Goal: Feedback & Contribution: Submit feedback/report problem

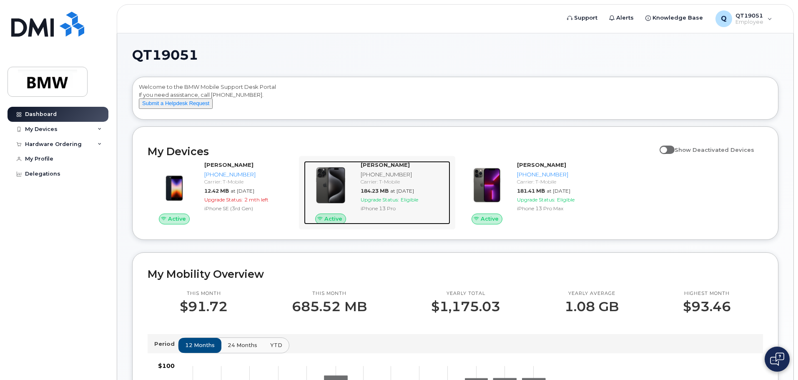
click at [336, 200] on img at bounding box center [331, 185] width 40 height 40
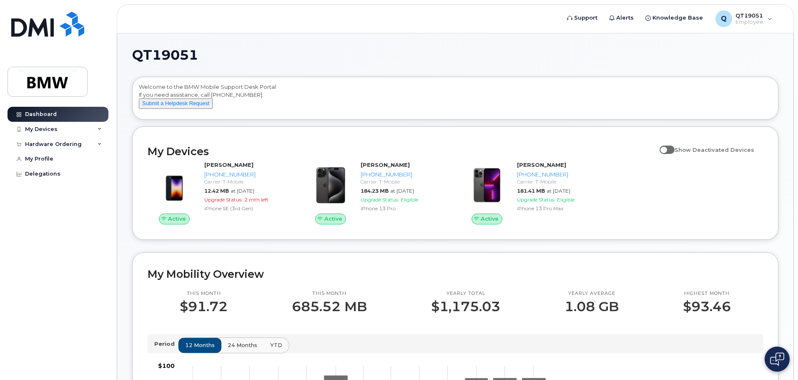
click at [675, 154] on span at bounding box center [667, 150] width 15 height 8
click at [666, 148] on input "Show Deactivated Devices" at bounding box center [663, 145] width 7 height 7
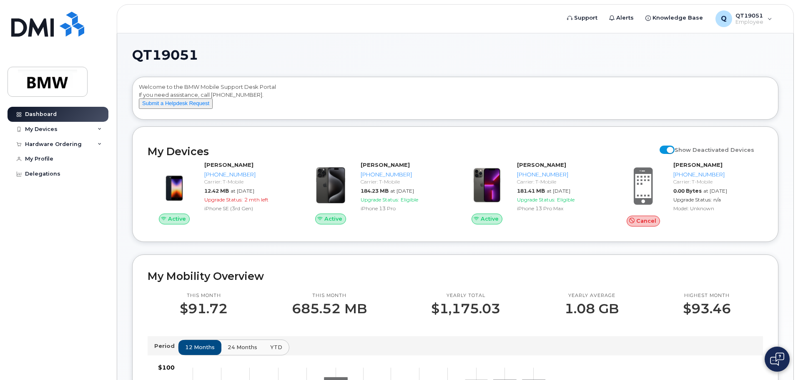
click at [669, 154] on span at bounding box center [667, 150] width 15 height 8
click at [666, 148] on input "Show Deactivated Devices" at bounding box center [663, 145] width 7 height 7
checkbox input "false"
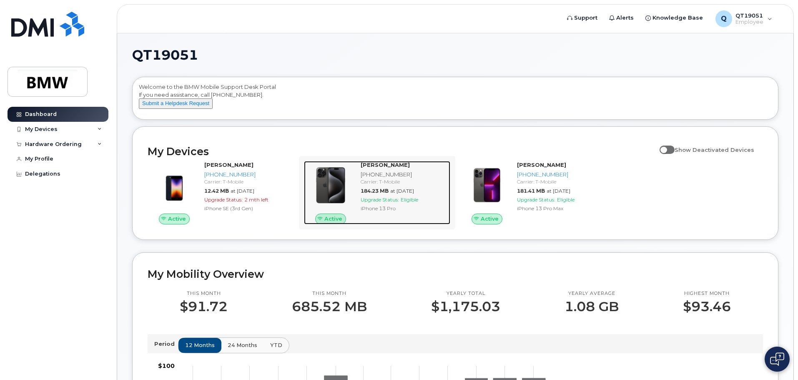
click at [363, 212] on div "iPhone 13 Pro" at bounding box center [404, 208] width 86 height 7
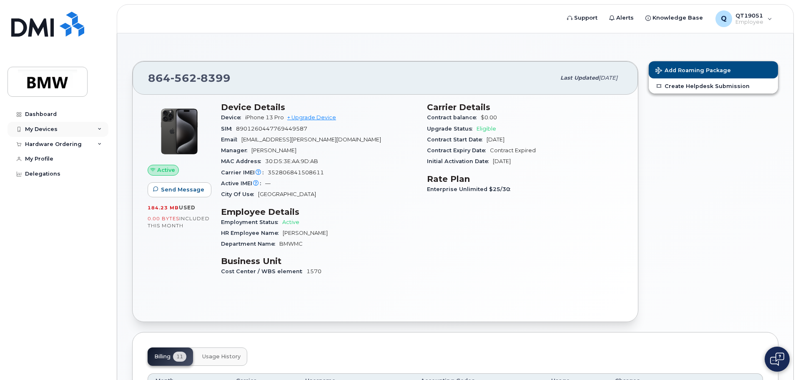
click at [97, 128] on div "My Devices" at bounding box center [58, 129] width 101 height 15
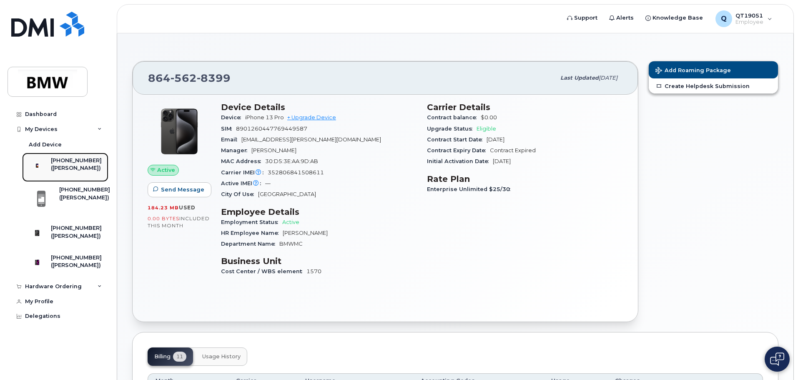
click at [83, 165] on div "([PERSON_NAME])" at bounding box center [76, 168] width 51 height 8
click at [388, 226] on div "Employment Status Active" at bounding box center [319, 222] width 196 height 11
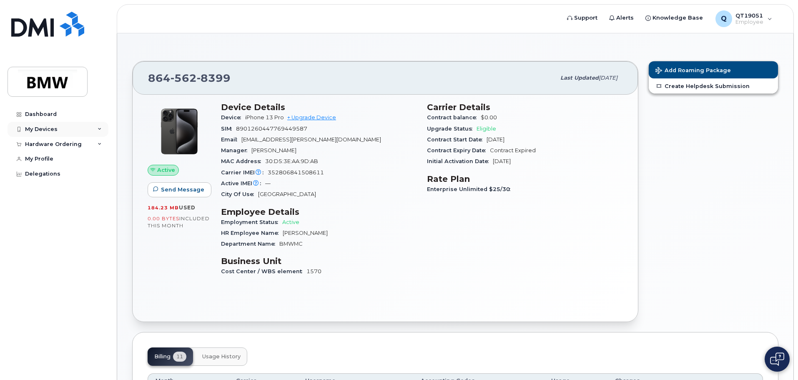
click at [100, 129] on icon at bounding box center [100, 129] width 4 height 4
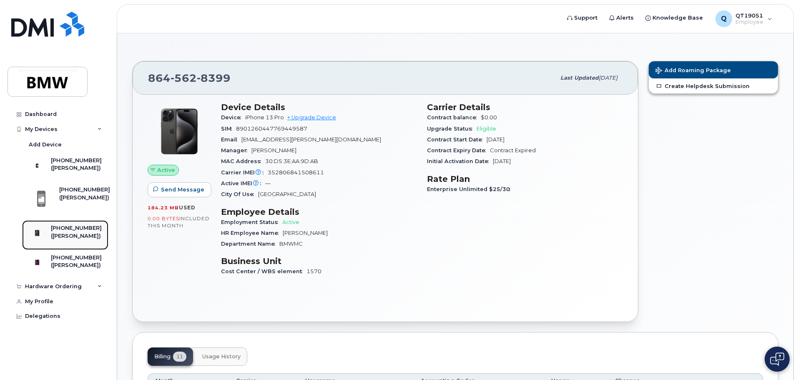
click at [91, 240] on div "([PERSON_NAME])" at bounding box center [76, 236] width 51 height 8
click at [600, 221] on div "Carrier Details Contract balance $0.00 Upgrade Status Eligible Contract Start D…" at bounding box center [525, 192] width 206 height 191
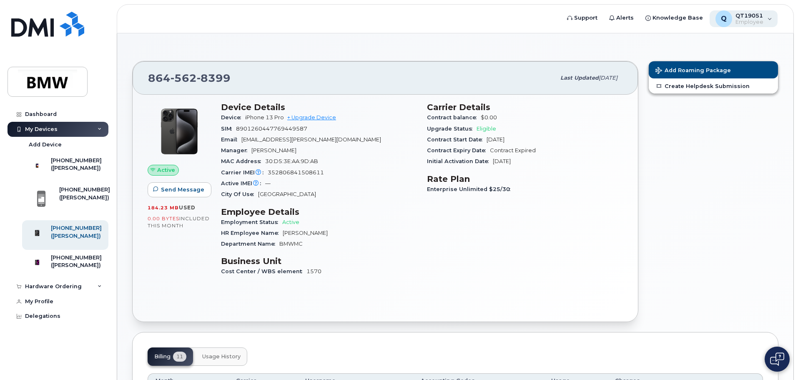
click at [766, 20] on div "Q QT19051 Employee" at bounding box center [744, 18] width 68 height 17
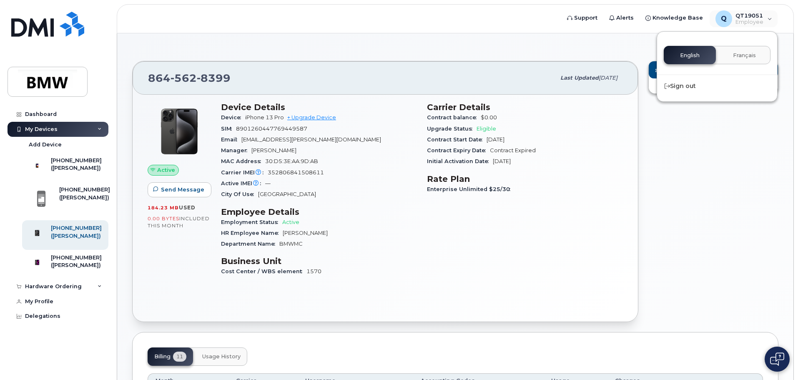
click at [691, 255] on div "Add Roaming Package Create Helpdesk Submission" at bounding box center [713, 191] width 140 height 271
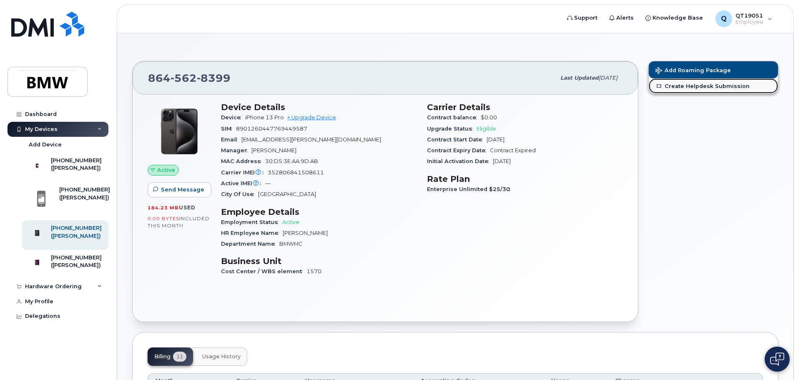
click at [693, 83] on link "Create Helpdesk Submission" at bounding box center [713, 85] width 129 height 15
click at [765, 18] on div "Q QT19051 Employee" at bounding box center [744, 18] width 68 height 17
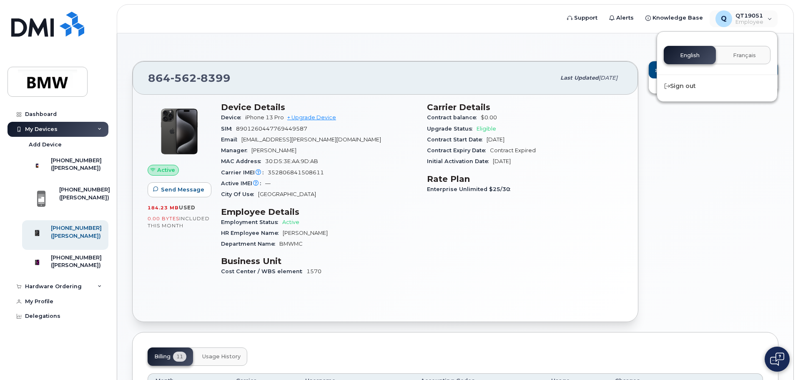
click at [383, 67] on div "864 562 8399 Last updated Aug 13, 2025" at bounding box center [385, 77] width 505 height 33
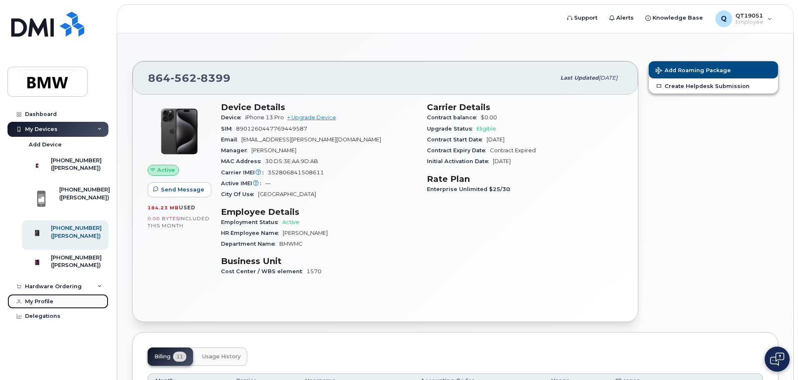
click at [37, 305] on div "My Profile" at bounding box center [39, 301] width 28 height 7
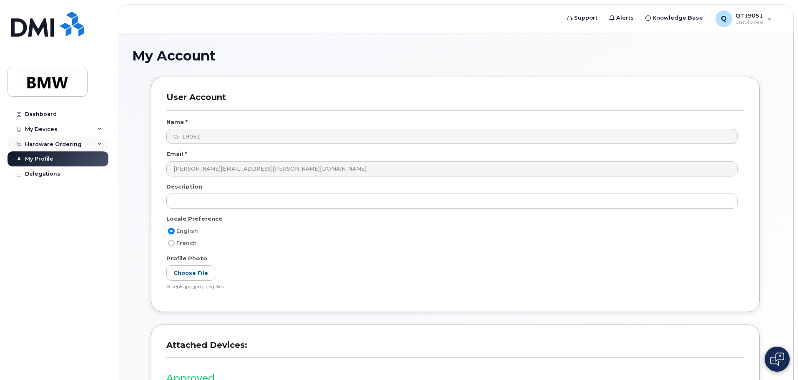
click at [98, 143] on icon at bounding box center [100, 144] width 4 height 4
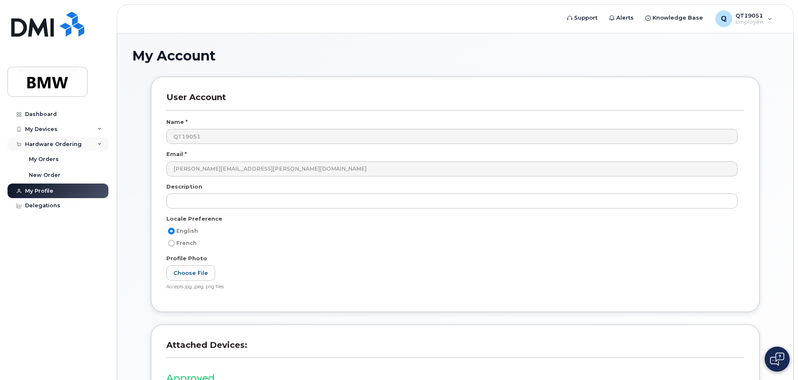
click at [98, 143] on icon at bounding box center [100, 144] width 4 height 4
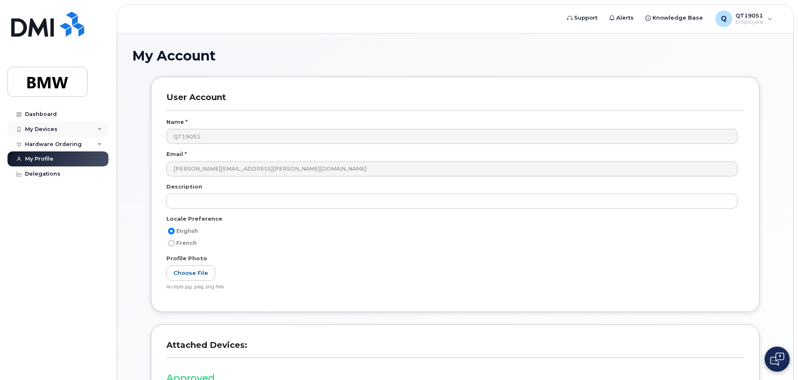
click at [99, 128] on icon at bounding box center [100, 129] width 4 height 4
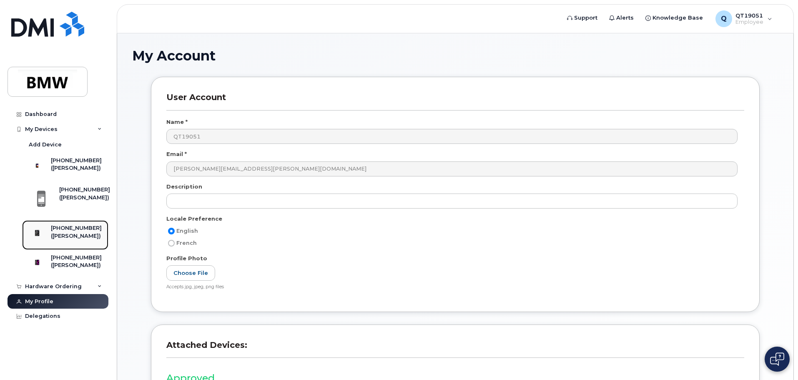
click div "[PHONE_NUMBER]"
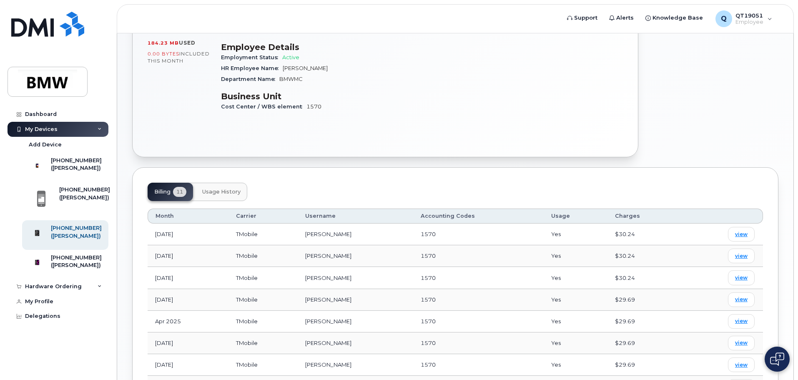
scroll to position [167, 0]
click at [221, 192] on span "Usage History" at bounding box center [221, 189] width 38 height 7
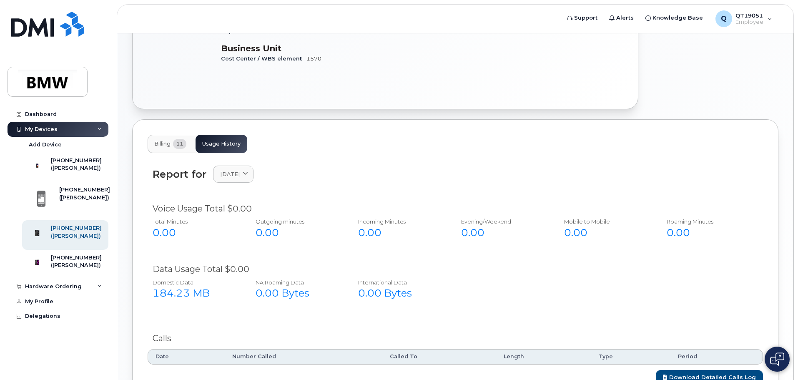
scroll to position [282, 0]
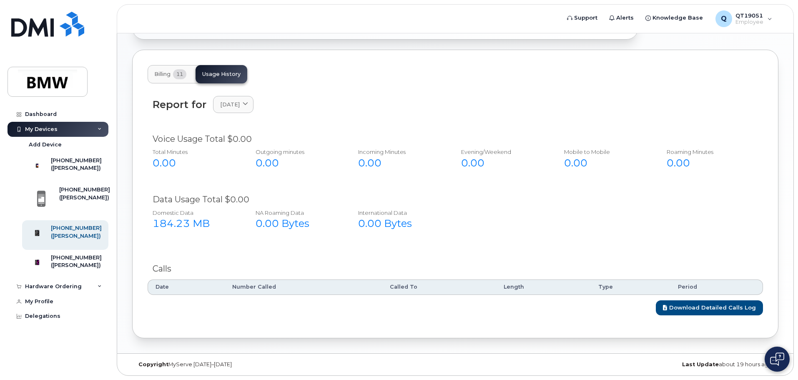
click at [176, 75] on span "11" at bounding box center [179, 74] width 13 height 10
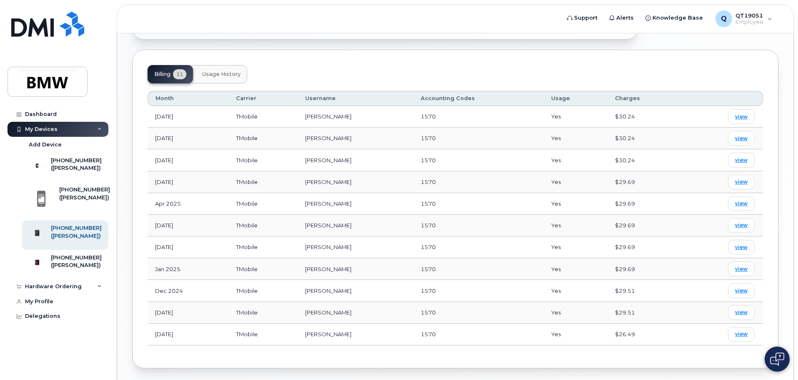
click at [218, 75] on span "Usage History" at bounding box center [221, 74] width 38 height 7
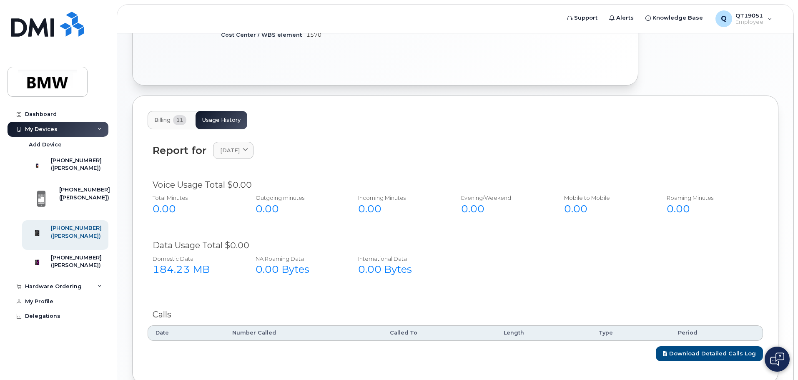
scroll to position [0, 0]
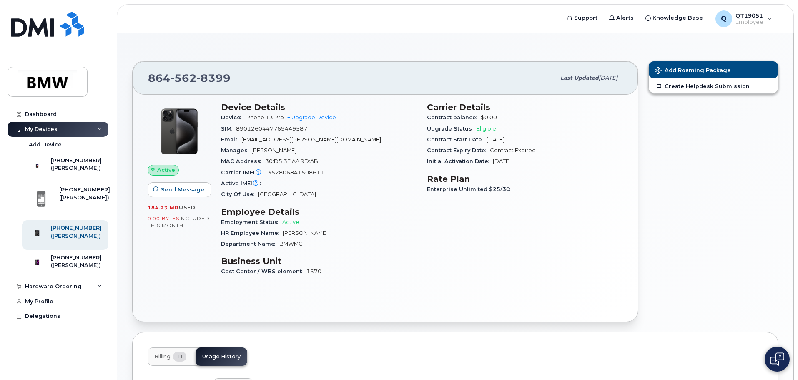
click at [176, 220] on span "0.00 Bytes" at bounding box center [164, 219] width 32 height 6
click at [197, 223] on div "0.00 Bytes  included this month" at bounding box center [179, 222] width 63 height 15
click at [172, 207] on span "184.23 MB" at bounding box center [163, 208] width 31 height 6
click at [772, 15] on div "Q QT19051 Employee" at bounding box center [744, 18] width 68 height 17
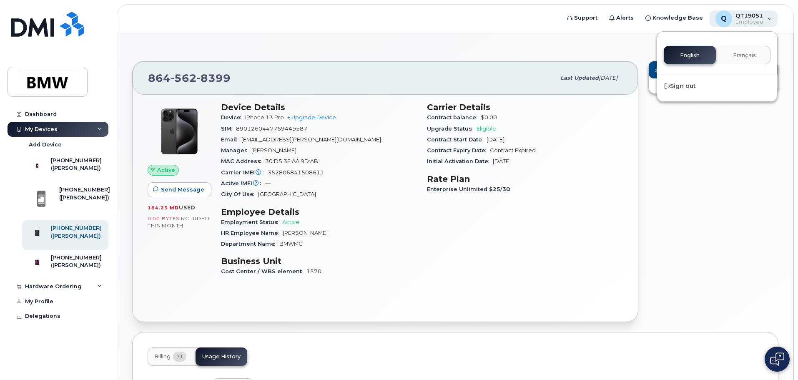
click at [772, 15] on div "Q QT19051 Employee" at bounding box center [744, 18] width 68 height 17
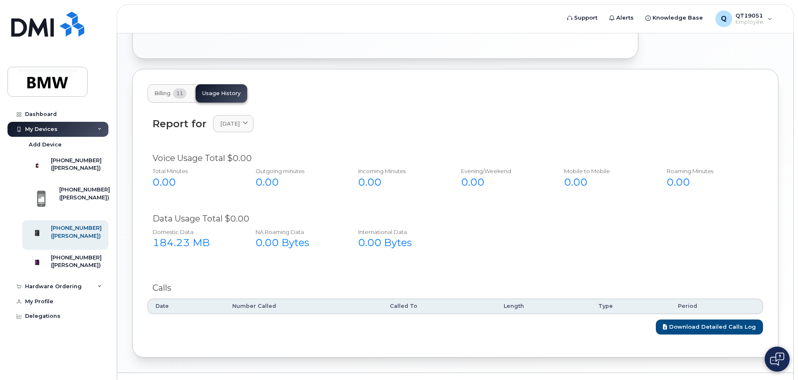
scroll to position [282, 0]
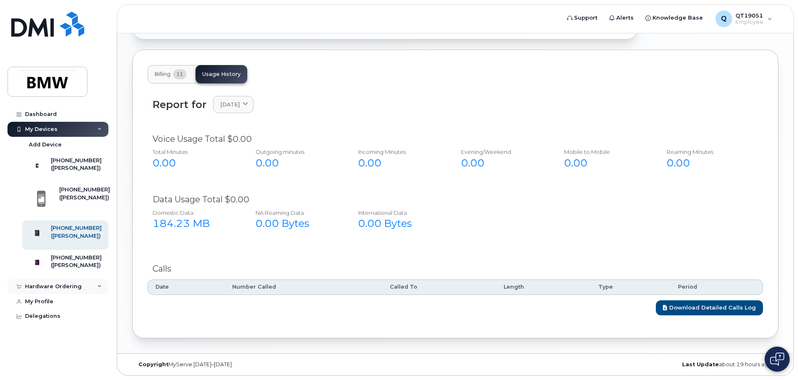
click at [97, 294] on div "Hardware Ordering" at bounding box center [58, 286] width 101 height 15
click at [47, 306] on div "My Orders" at bounding box center [44, 302] width 30 height 8
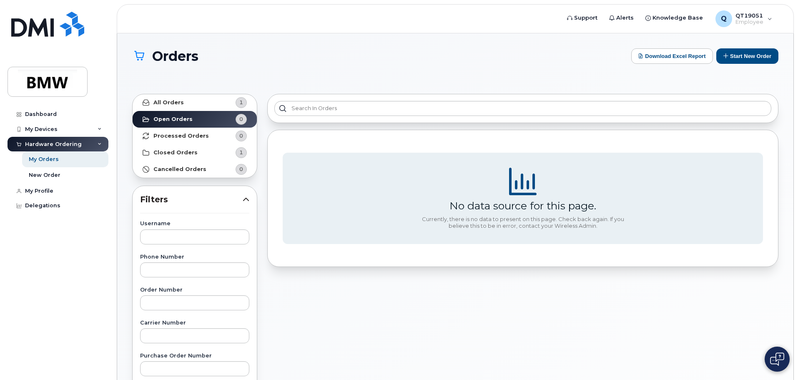
click at [101, 143] on icon at bounding box center [100, 144] width 4 height 4
click at [29, 159] on div "My Profile" at bounding box center [39, 159] width 28 height 7
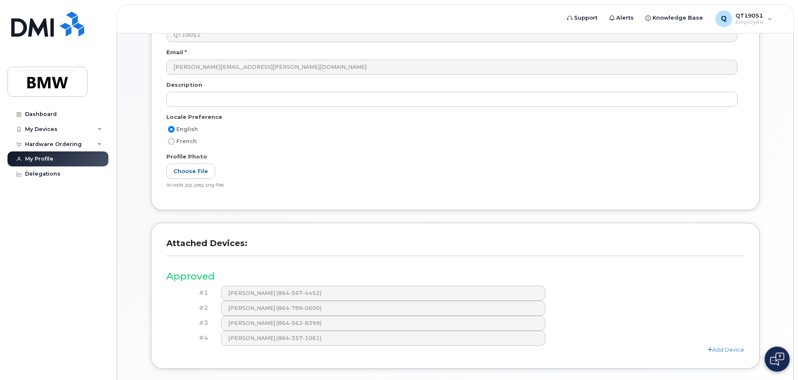
scroll to position [161, 0]
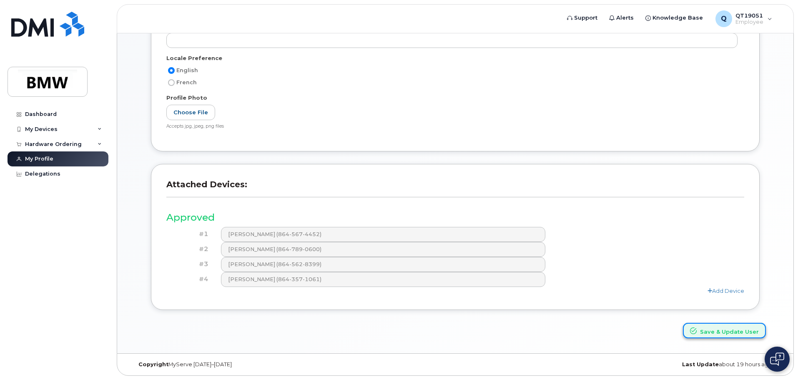
click at [716, 333] on button "Save & Update User" at bounding box center [724, 330] width 83 height 15
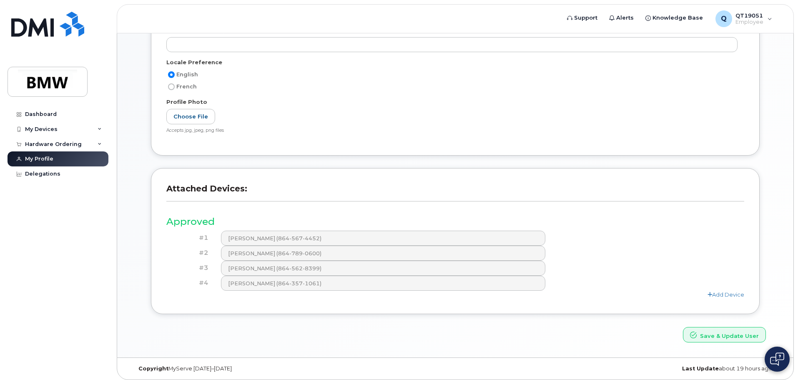
scroll to position [196, 0]
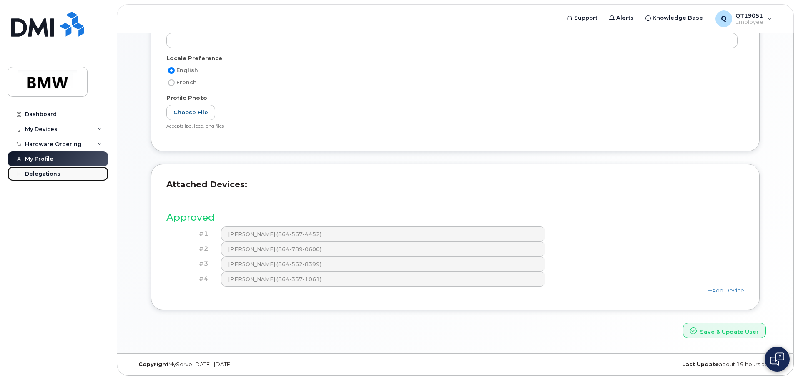
drag, startPoint x: 54, startPoint y: 173, endPoint x: 57, endPoint y: 180, distance: 7.7
click at [54, 173] on div "Delegations" at bounding box center [42, 174] width 35 height 7
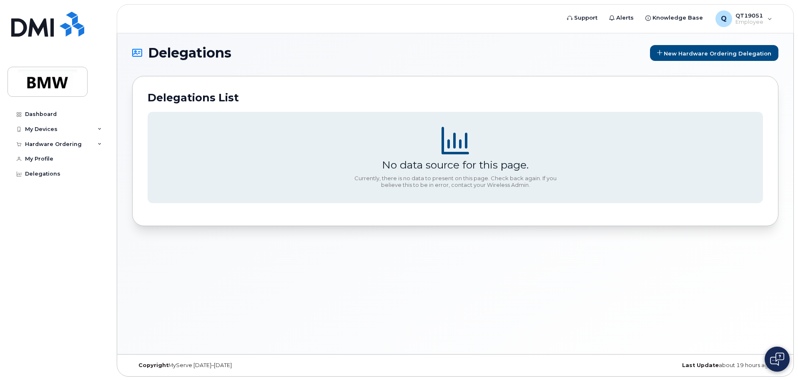
scroll to position [4, 0]
click at [38, 130] on div "My Devices" at bounding box center [41, 129] width 33 height 7
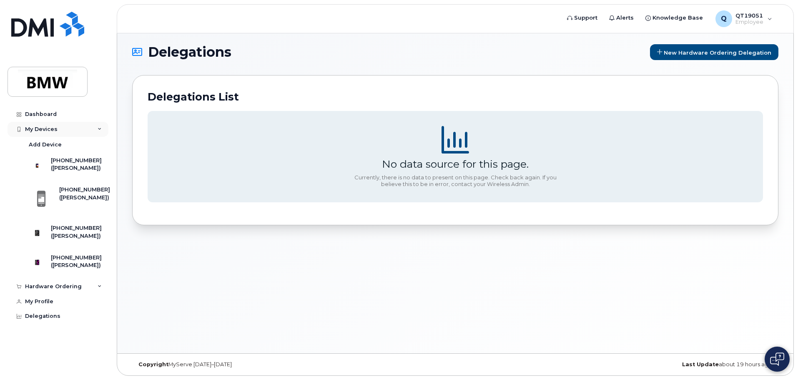
click at [44, 124] on div "My Devices" at bounding box center [58, 129] width 101 height 15
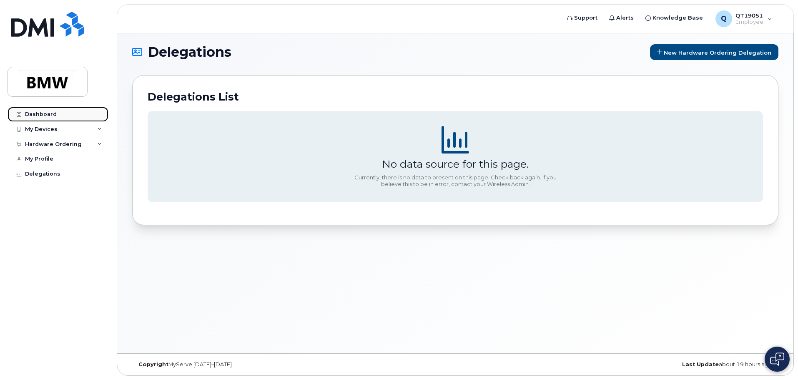
click at [45, 111] on div "Dashboard" at bounding box center [41, 114] width 32 height 7
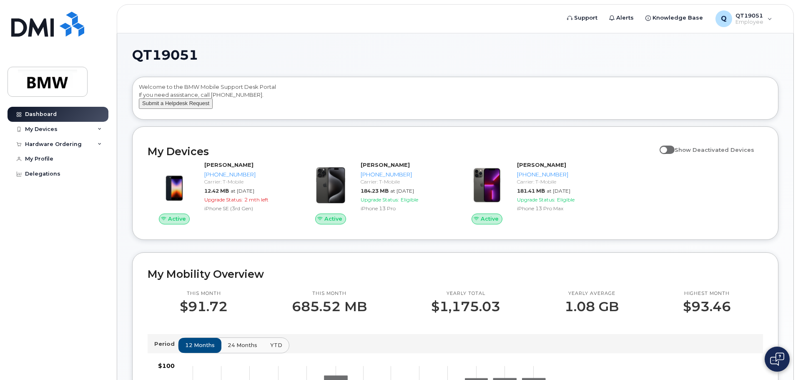
click at [193, 109] on button "Submit a Helpdesk Request" at bounding box center [176, 103] width 74 height 10
click at [777, 362] on img at bounding box center [777, 358] width 14 height 13
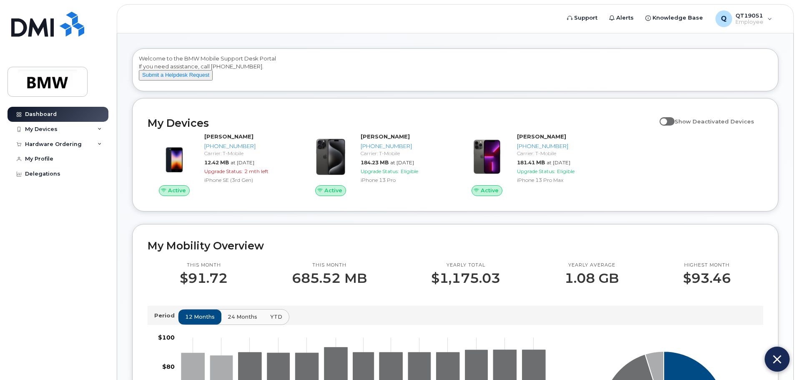
scroll to position [42, 0]
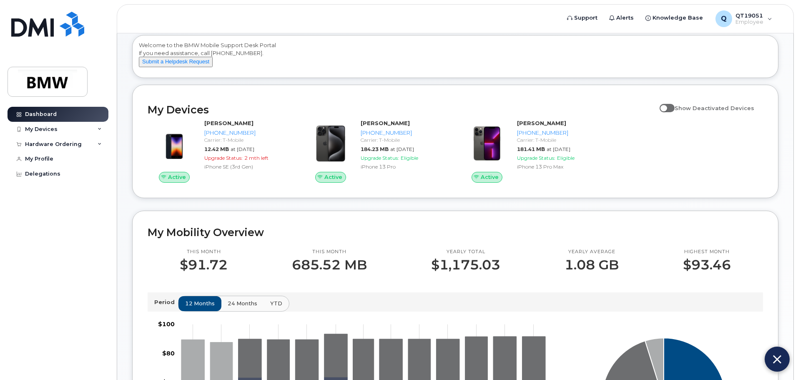
click at [570, 105] on div "My Devices Show Deactivated Devices Active Jeff Bishop 864-567-4452 Carrier: T-…" at bounding box center [455, 141] width 646 height 113
click at [418, 216] on div "QT19051 Welcome to the BMW Mobile Support Desk Portal If you need assistance, c…" at bounding box center [455, 329] width 646 height 644
click at [776, 356] on img at bounding box center [777, 358] width 14 height 13
click at [556, 73] on div "Welcome to the BMW Mobile Support Desk Portal If you need assistance, call 800-…" at bounding box center [455, 57] width 633 height 33
